Goal: Task Accomplishment & Management: Use online tool/utility

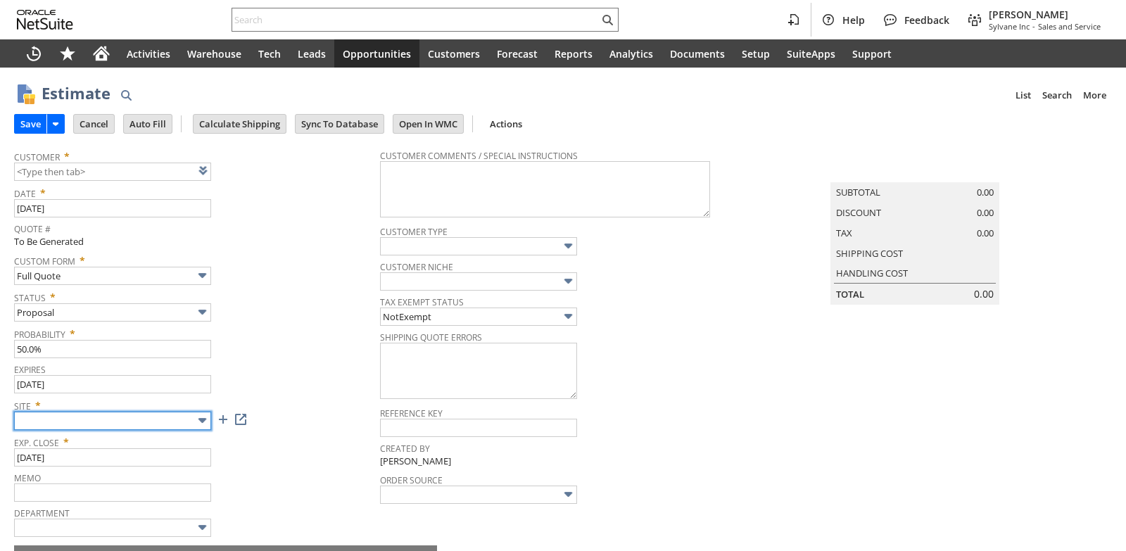
click at [168, 422] on input "text" at bounding box center [112, 421] width 197 height 18
type input "Sylvane - [DOMAIN_NAME]"
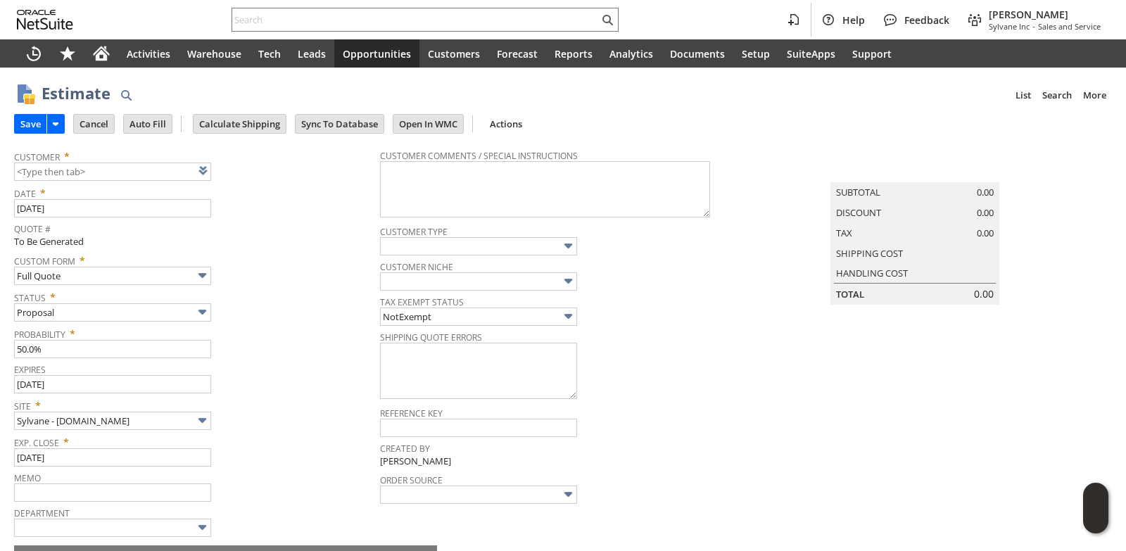
click at [297, 414] on div "Site * Sylvane - [DOMAIN_NAME]" at bounding box center [193, 412] width 359 height 35
click at [222, 178] on link at bounding box center [220, 170] width 15 height 15
click at [91, 168] on input "text" at bounding box center [112, 172] width 197 height 18
paste input "CU1193261 [PERSON_NAME] ENTERPRISES."
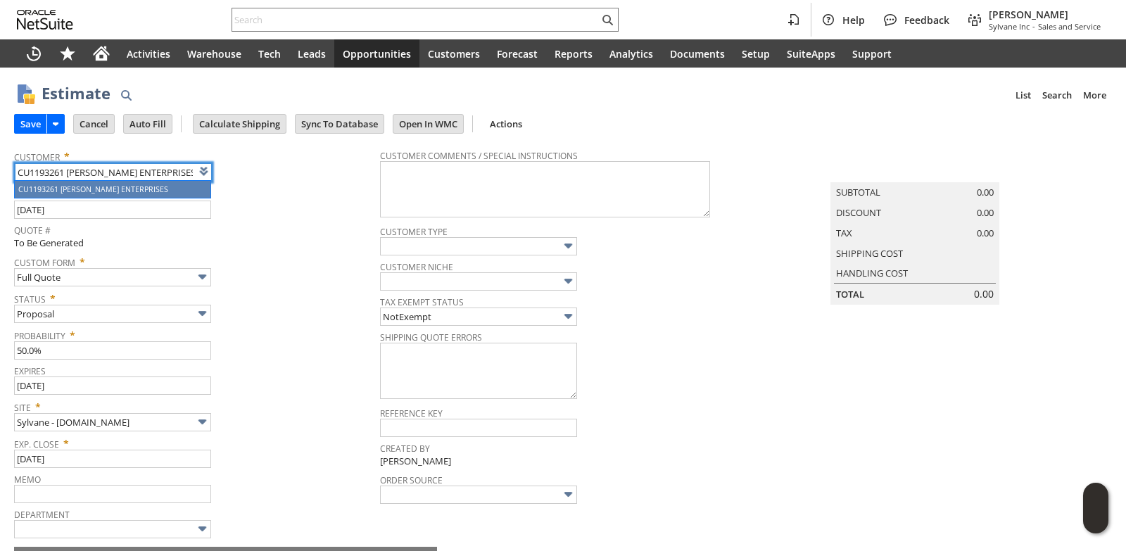
type input "CU1193261 [PERSON_NAME] ENTERPRISES"
click at [285, 271] on div "Custom Form * Full Quote" at bounding box center [193, 268] width 359 height 35
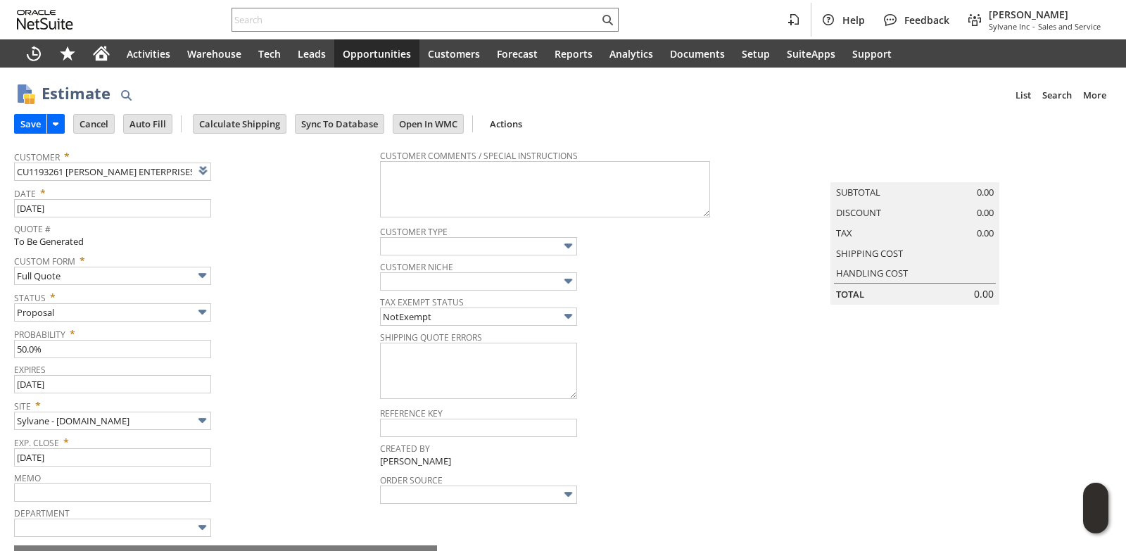
scroll to position [304, 0]
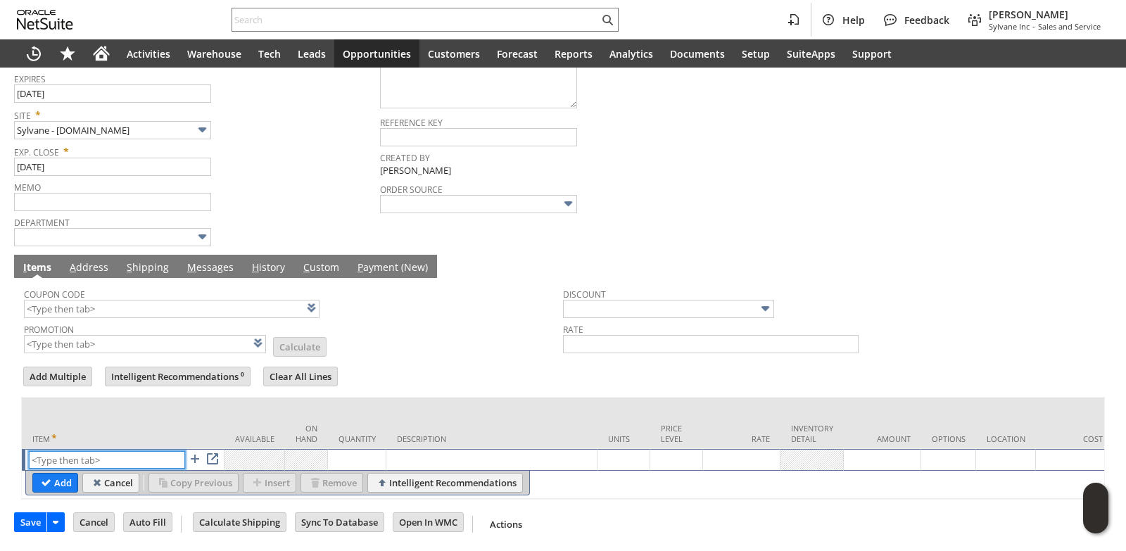
click at [70, 452] on input "text" at bounding box center [107, 460] width 156 height 18
paste input "ul3688"
type input "ul3688"
click at [229, 398] on td "Available" at bounding box center [255, 423] width 61 height 51
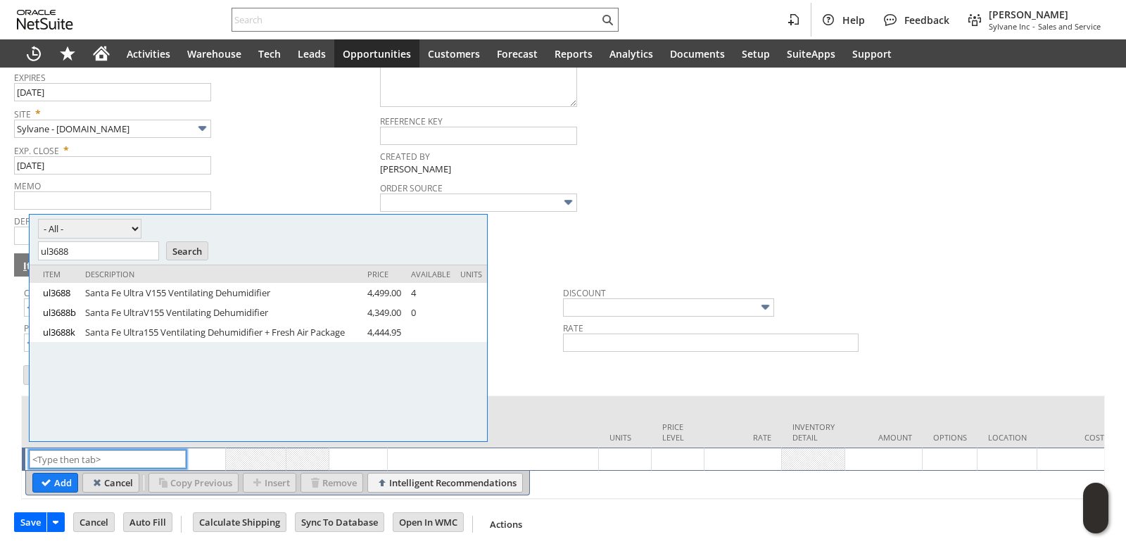
scroll to position [0, 0]
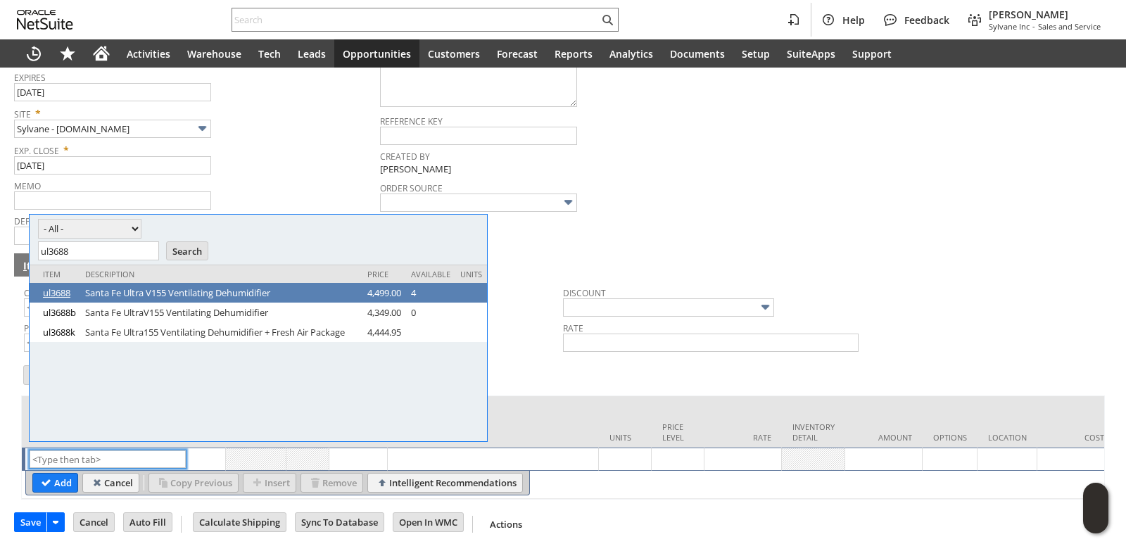
click at [63, 290] on link "ul3688" at bounding box center [60, 292] width 35 height 13
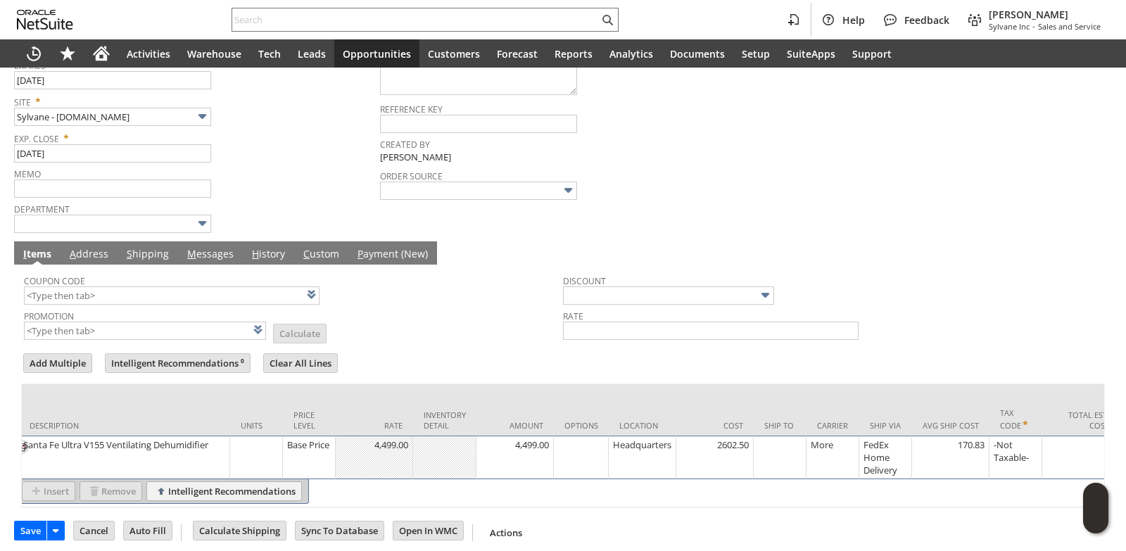
scroll to position [0, 267]
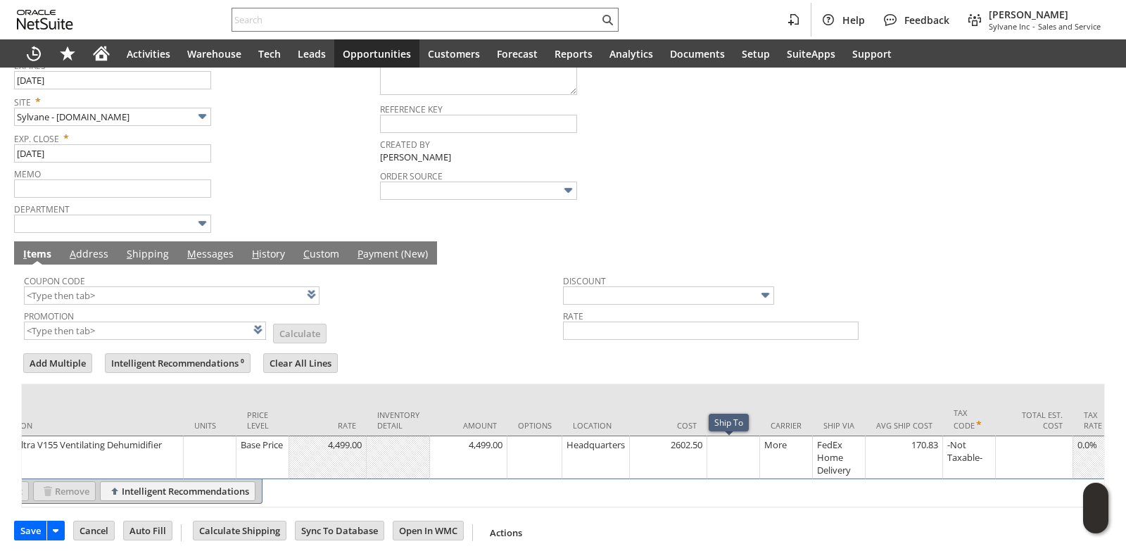
click at [725, 463] on td at bounding box center [733, 458] width 53 height 44
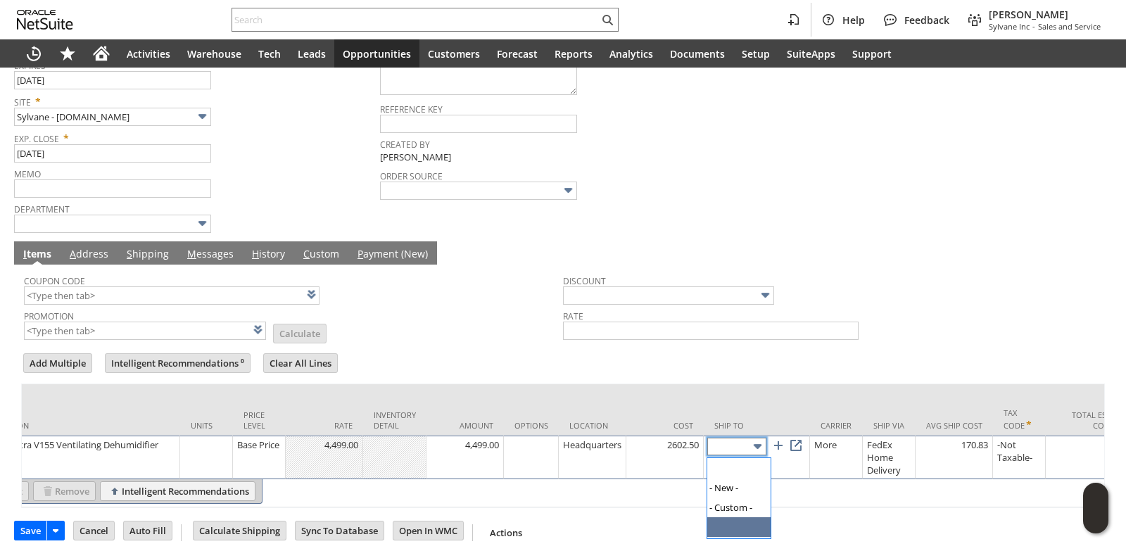
click at [726, 448] on input "text" at bounding box center [736, 447] width 59 height 18
click at [800, 453] on link at bounding box center [795, 445] width 15 height 15
type input "[STREET_ADDRESS][PERSON_NAME]"
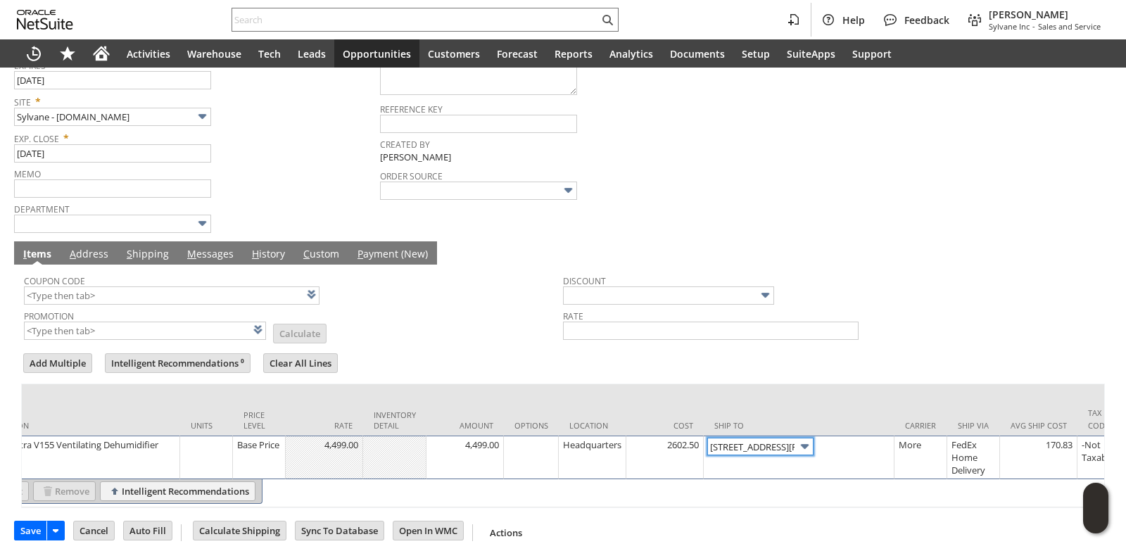
scroll to position [0, 0]
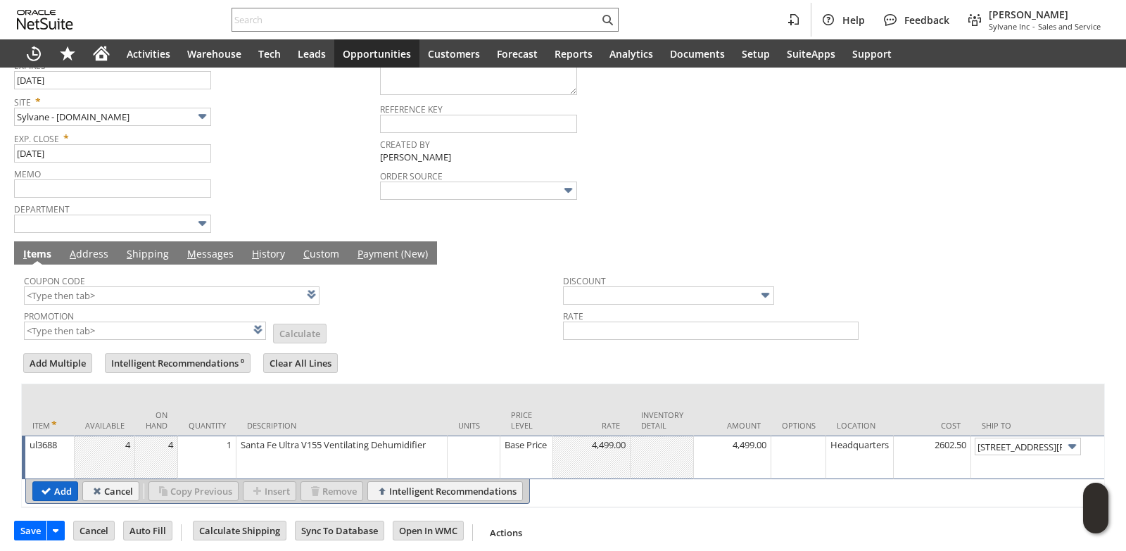
click at [77, 501] on td "Add" at bounding box center [55, 491] width 46 height 20
click at [47, 500] on input "Add" at bounding box center [55, 491] width 44 height 18
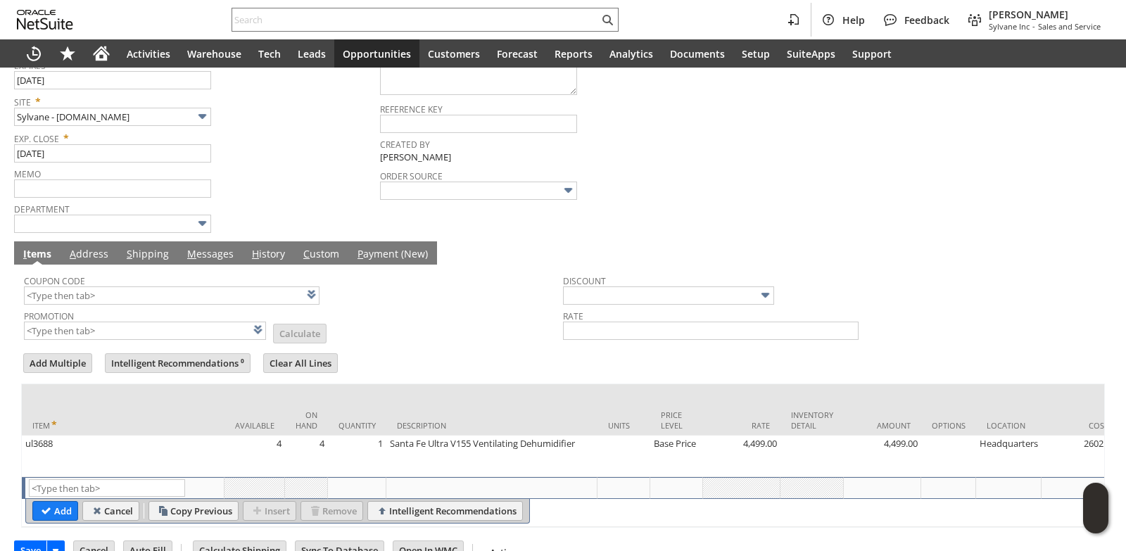
type input "Intelligent Recommendations¹⁰"
click at [79, 295] on input "text" at bounding box center [172, 295] width 296 height 18
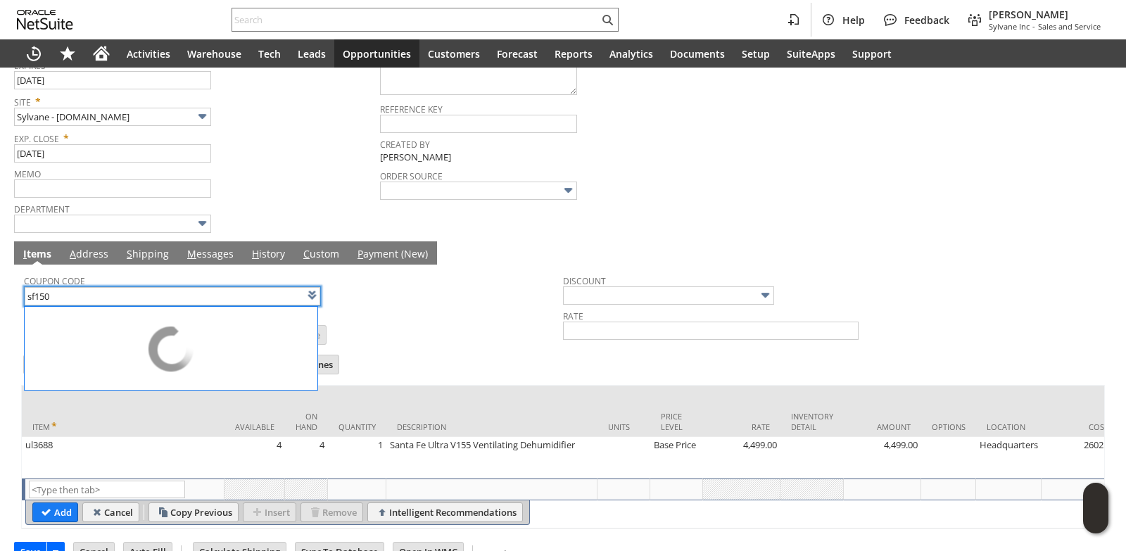
click at [415, 332] on td "Promotion List Calculate" at bounding box center [293, 325] width 539 height 35
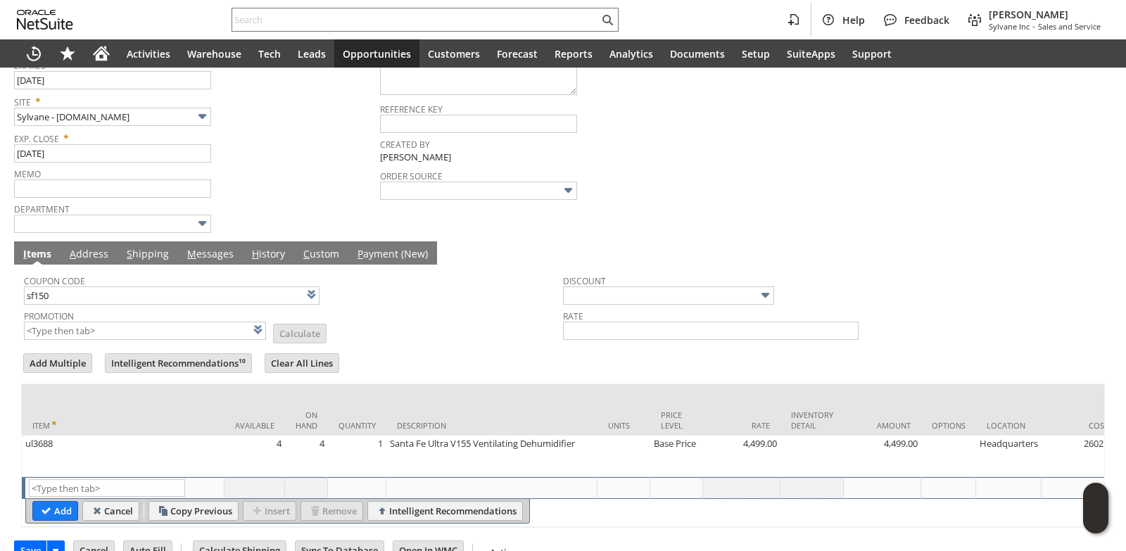
type input "SF150"
type input "$150 Off Santa Fe Dehumidifiers w/ Promo Code SF150"
type input "Promo Code"
type input "-150.00"
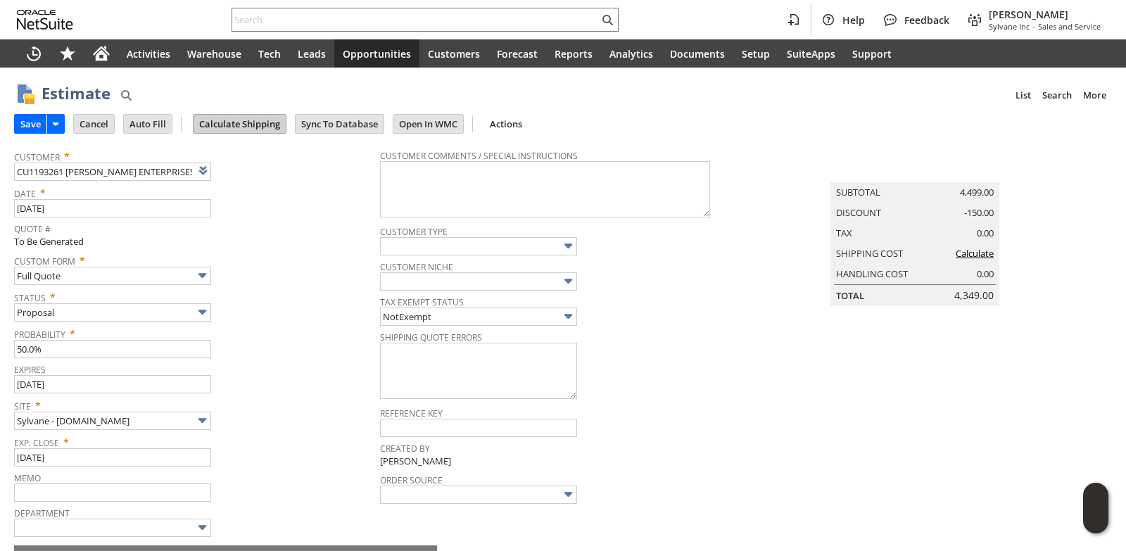
click at [248, 122] on input "Calculate Shipping" at bounding box center [240, 124] width 92 height 18
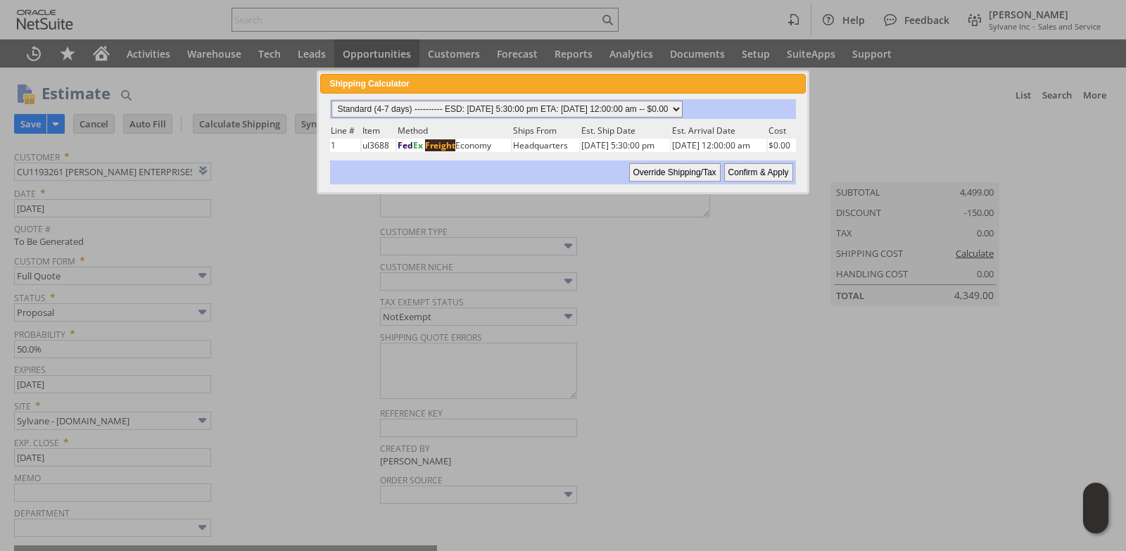
click at [683, 103] on select "Standard (4-7 days) ---------- ESD: [DATE] 5:30:00 pm ETA: [DATE] 12:00:00 am -…" at bounding box center [507, 109] width 351 height 17
click at [332, 101] on select "Standard (4-7 days) ---------- ESD: [DATE] 5:30:00 pm ETA: [DATE] 12:00:00 am -…" at bounding box center [507, 109] width 351 height 17
click at [753, 175] on input "Confirm & Apply" at bounding box center [758, 172] width 69 height 18
type input "Promo Code"
type input "-150.00"
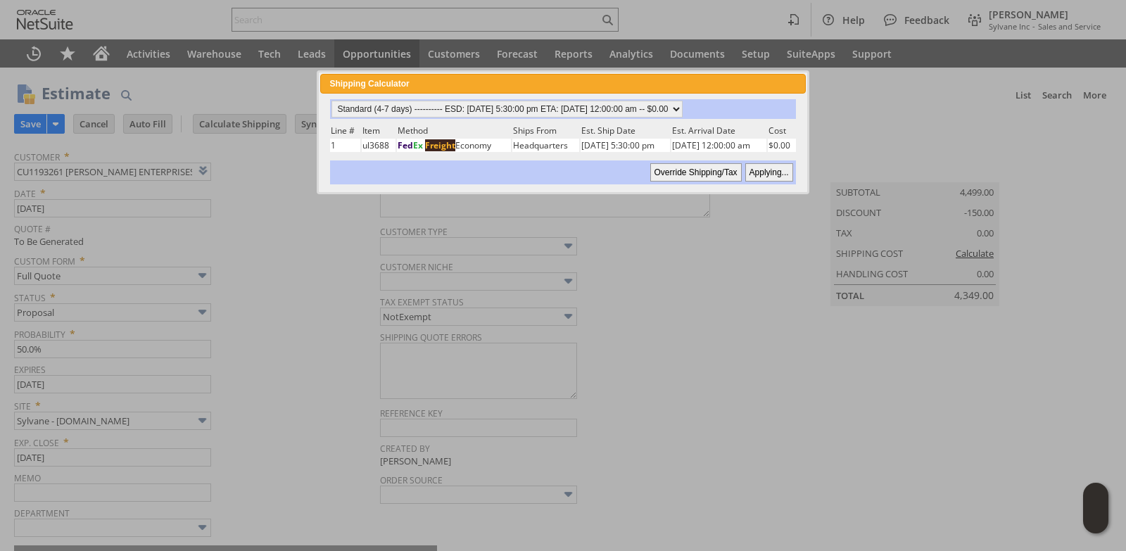
type input "Add"
type input "Copy Previous"
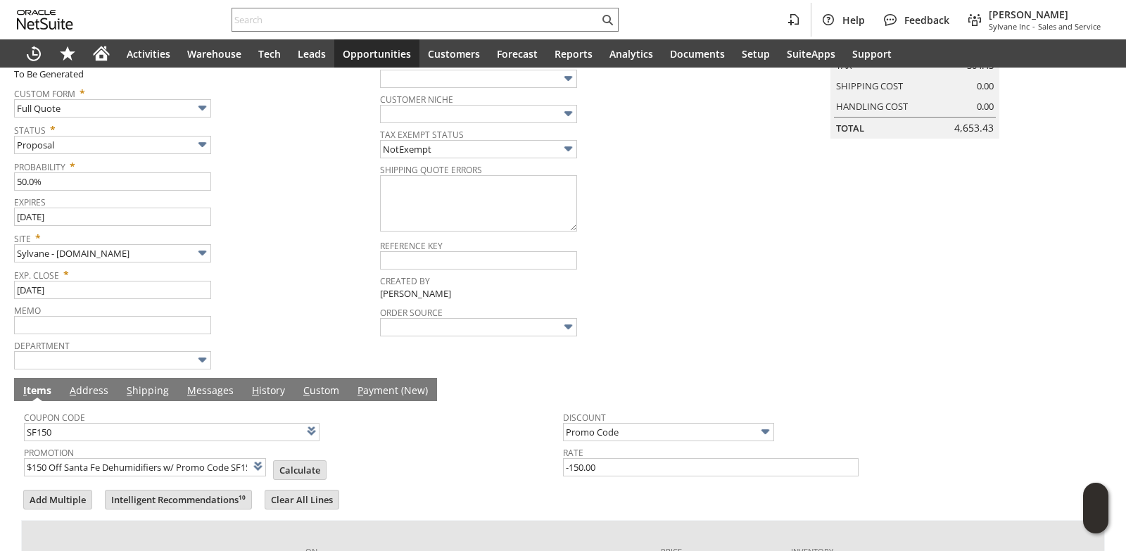
scroll to position [346, 0]
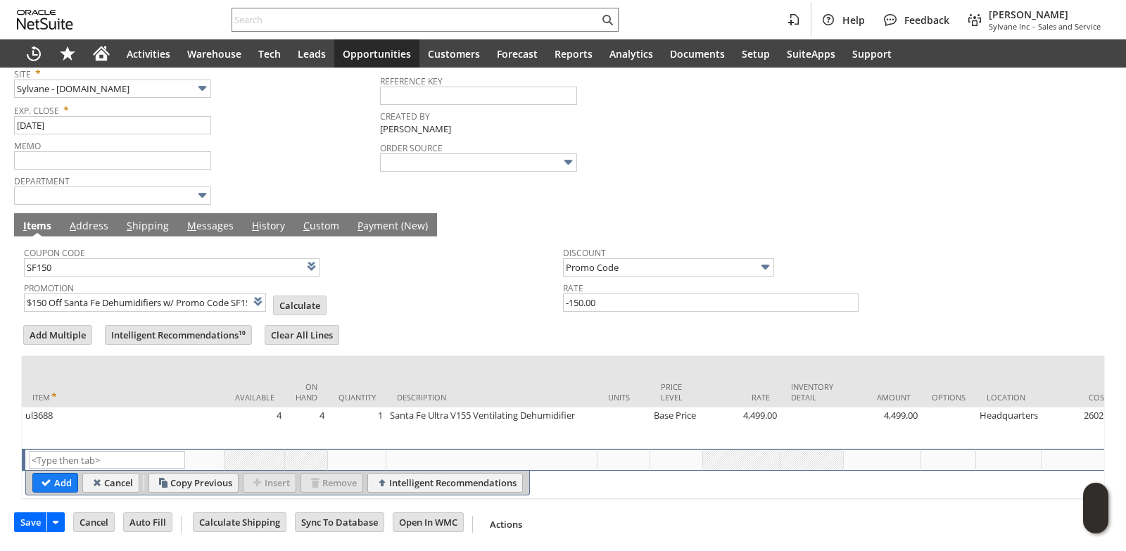
click at [201, 219] on link "M essages" at bounding box center [210, 226] width 53 height 15
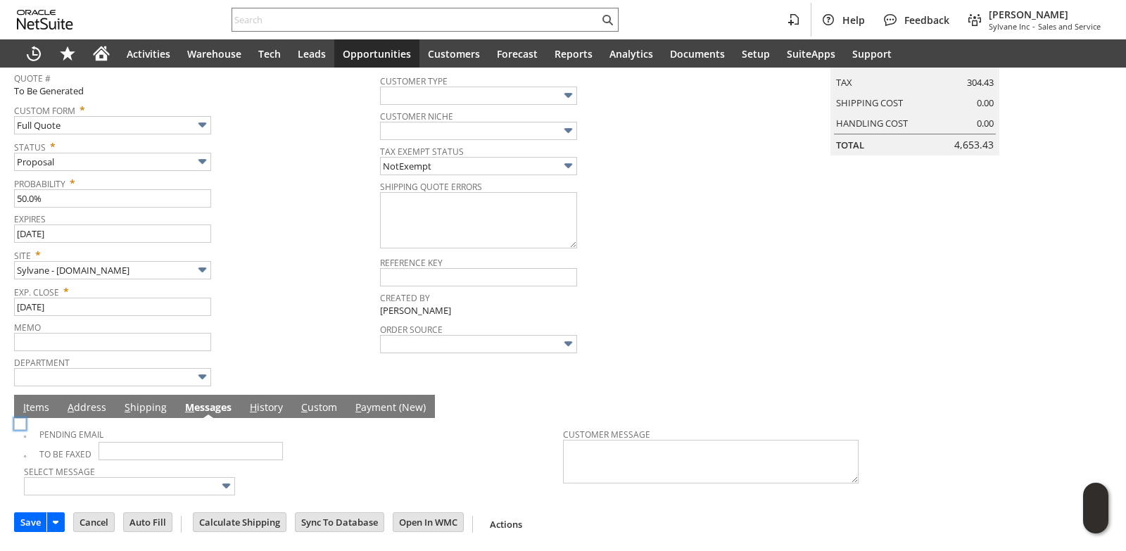
scroll to position [153, 0]
click at [31, 403] on link "I tems" at bounding box center [36, 407] width 33 height 15
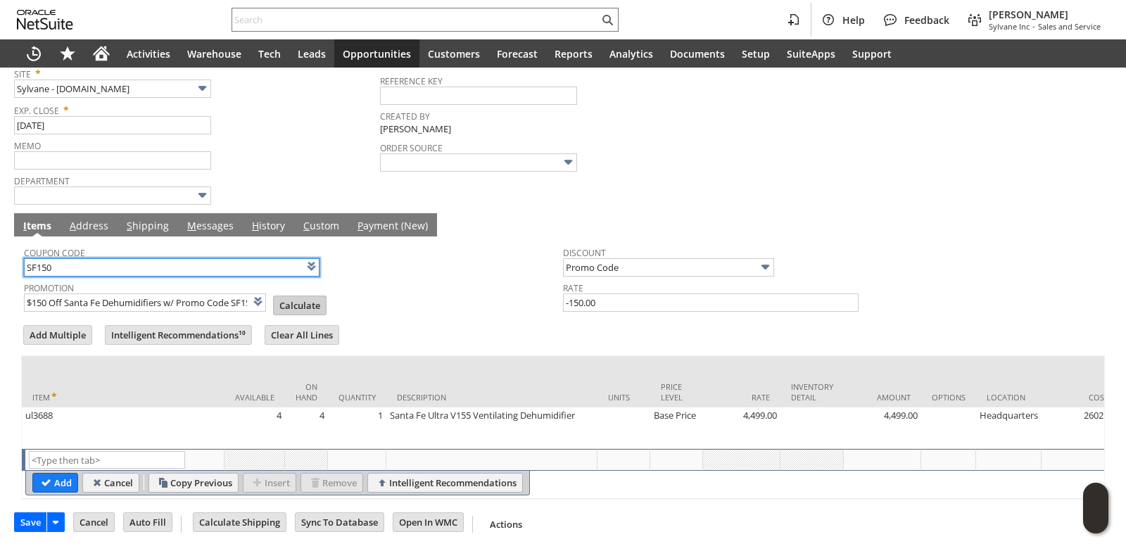
scroll to position [346, 0]
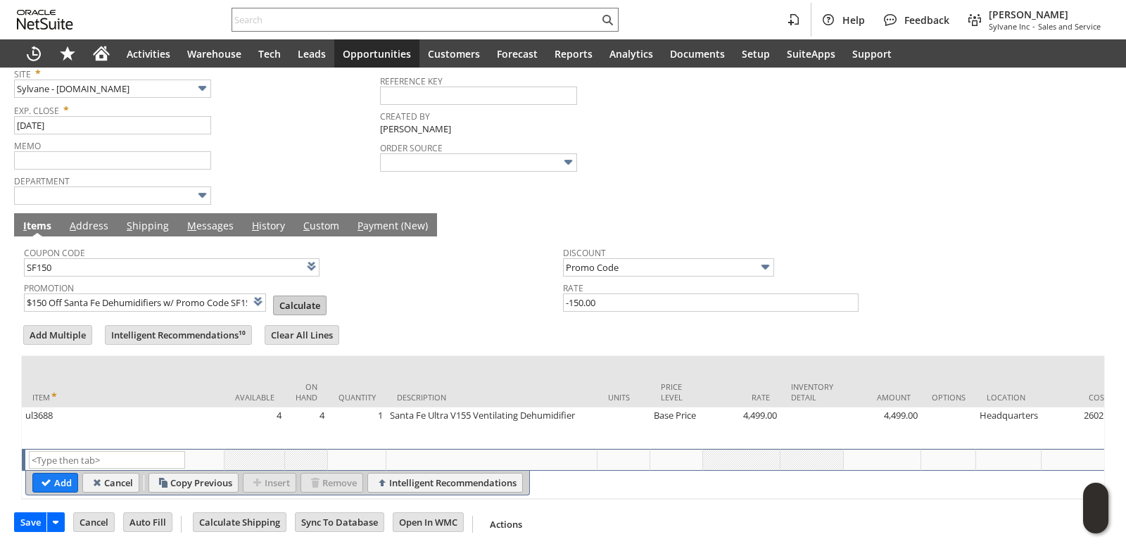
click at [291, 296] on input "Calculate" at bounding box center [300, 305] width 52 height 18
type input "Promo Code"
type input "-150.00"
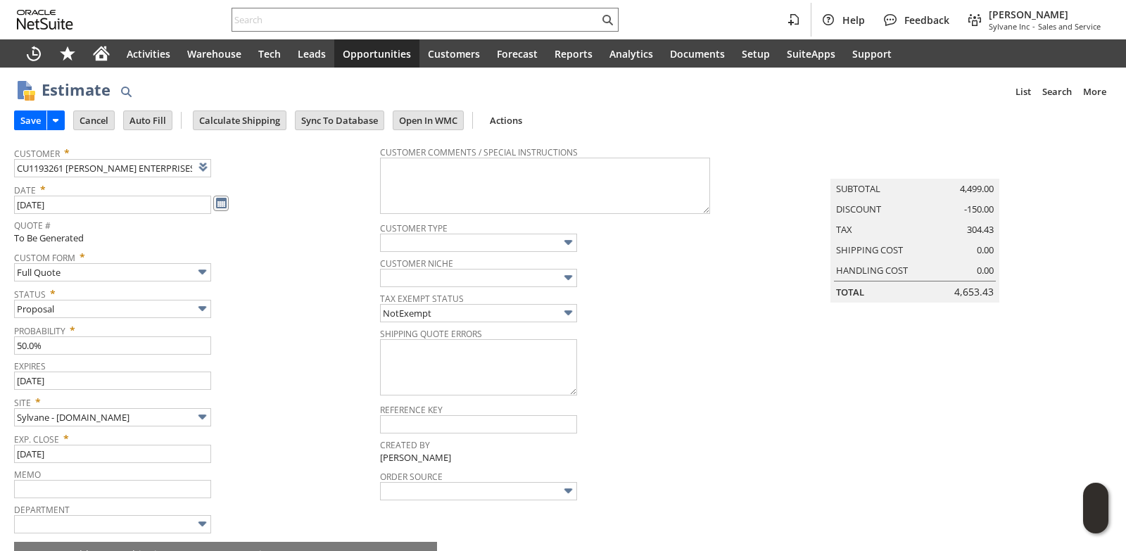
scroll to position [0, 0]
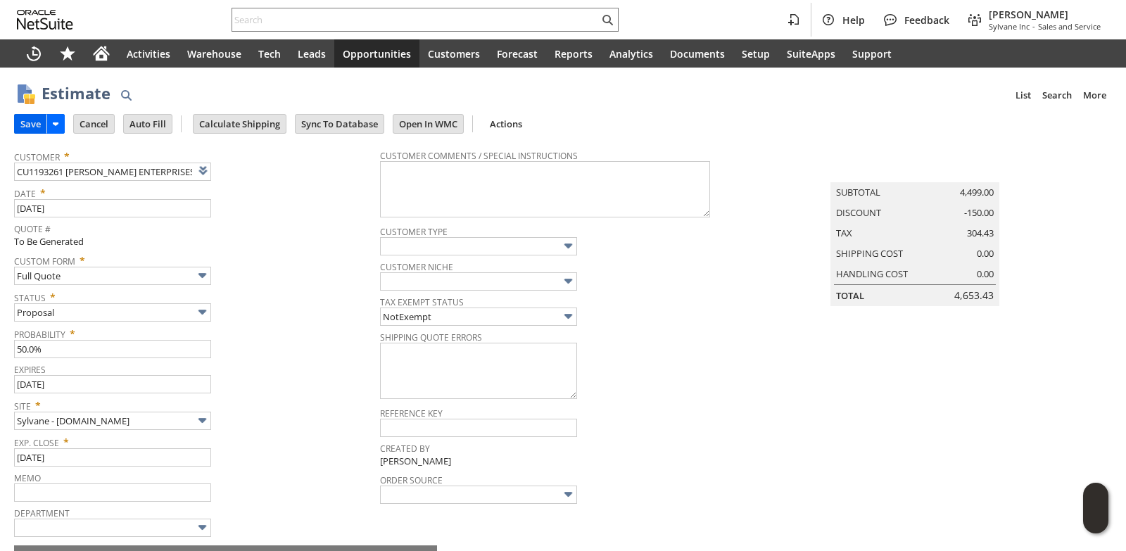
click at [31, 126] on input "Save" at bounding box center [31, 124] width 32 height 18
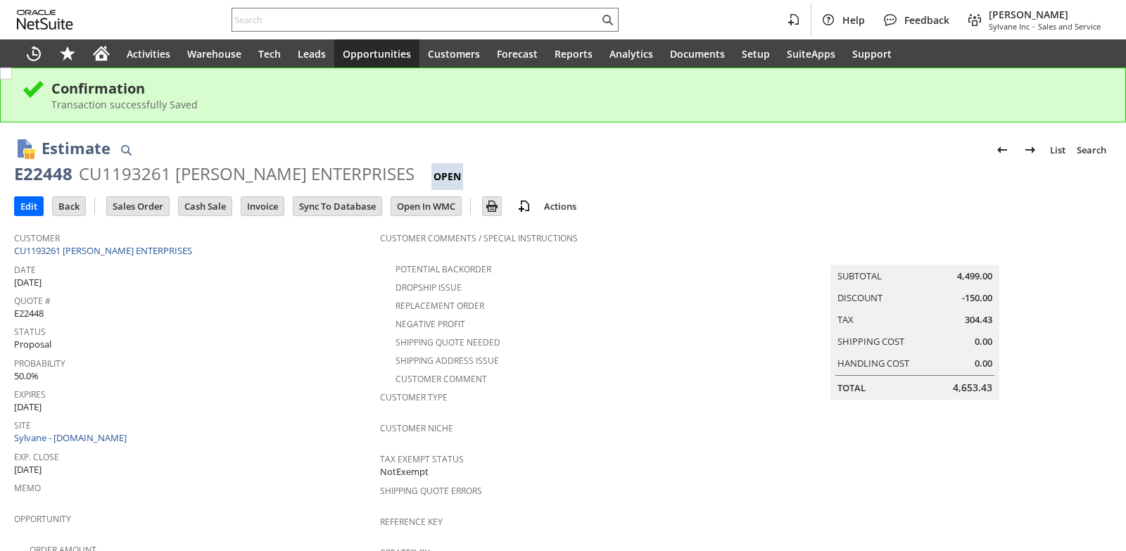
scroll to position [350, 0]
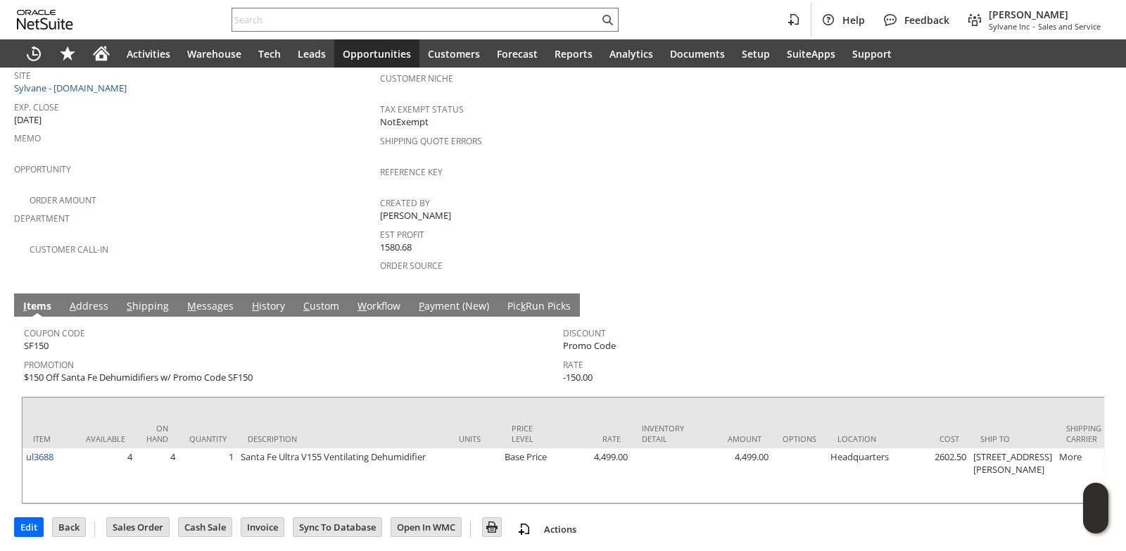
click at [206, 299] on link "M essages" at bounding box center [210, 306] width 53 height 15
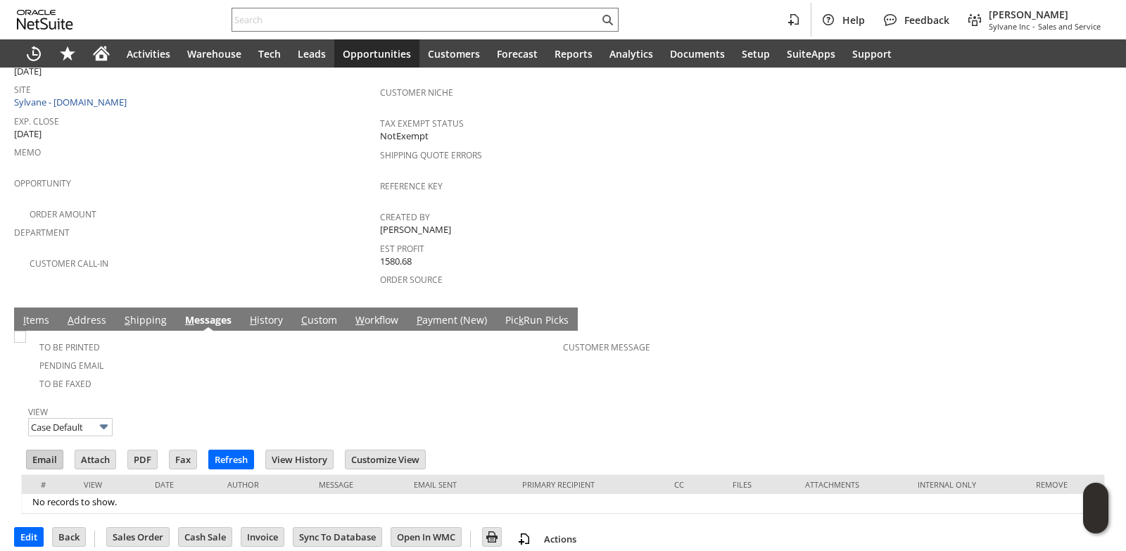
scroll to position [0, 0]
click at [42, 450] on input "Email" at bounding box center [45, 459] width 36 height 18
